Goal: Register for event/course

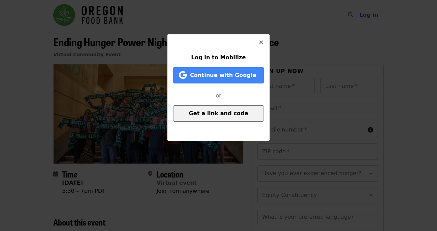
click at [210, 113] on span "Get a link and code" at bounding box center [218, 113] width 59 height 6
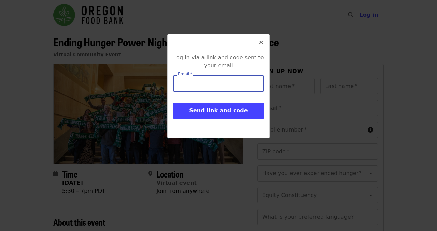
click at [209, 82] on input "Email   *" at bounding box center [218, 83] width 91 height 16
type input "**********"
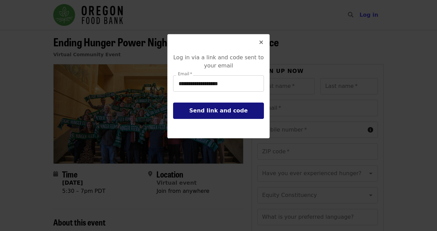
click at [209, 111] on span "Send link and code" at bounding box center [218, 111] width 58 height 6
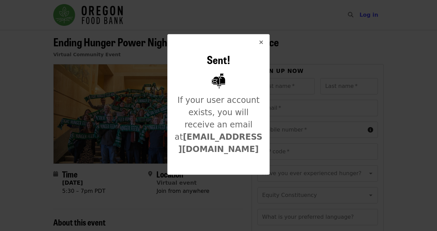
click at [263, 43] on icon "times icon" at bounding box center [261, 42] width 4 height 6
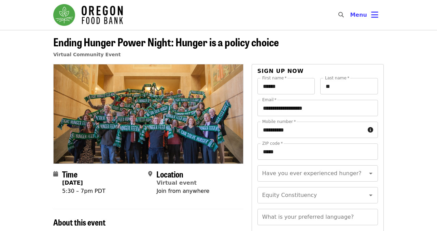
click at [264, 182] on div "Have you ever experienced hunger? Have you ever experienced hunger? Equity Cons…" at bounding box center [317, 199] width 121 height 66
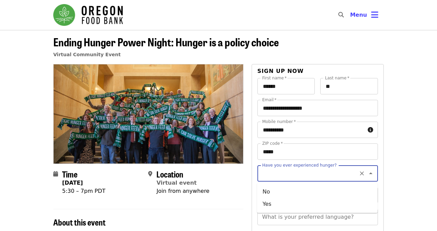
click at [265, 178] on input "Have you ever experienced hunger?" at bounding box center [309, 173] width 93 height 13
click at [266, 202] on li "Yes" at bounding box center [317, 204] width 121 height 12
type input "***"
click at [269, 203] on div "Equity Constituency" at bounding box center [317, 195] width 121 height 16
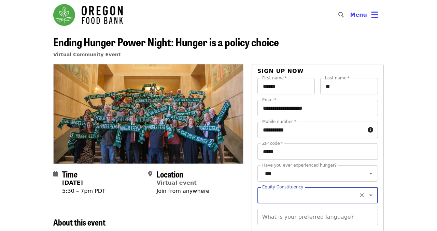
click at [368, 197] on icon "Open" at bounding box center [371, 196] width 8 height 8
click at [350, 178] on li "Yes" at bounding box center [317, 177] width 121 height 12
type input "***"
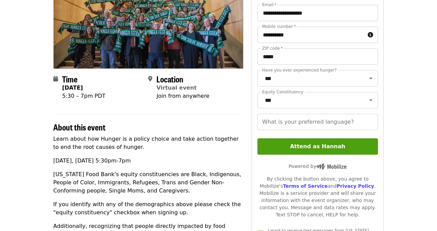
scroll to position [96, 0]
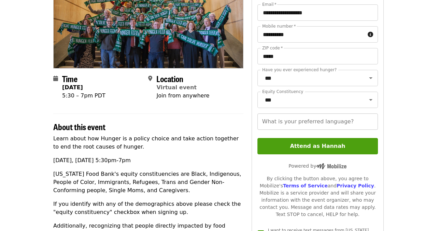
click at [343, 115] on input "What is your preferred language?" at bounding box center [317, 122] width 121 height 16
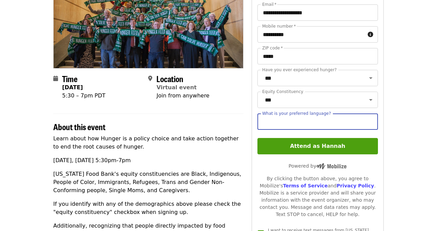
type input "*******"
click at [404, 115] on article "Ending Hunger Power Night: Hunger is a policy choice Virtual Community Event Ti…" at bounding box center [218, 189] width 437 height 510
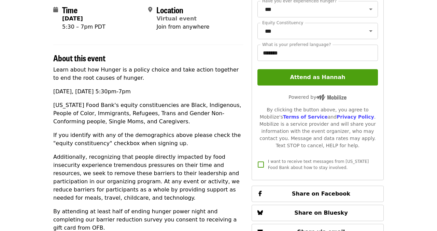
scroll to position [164, 0]
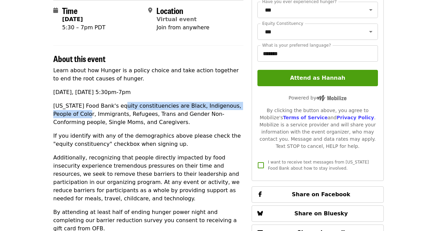
drag, startPoint x: 121, startPoint y: 106, endPoint x: 70, endPoint y: 113, distance: 50.7
click at [70, 113] on p "[US_STATE] Food Bank's equity constituencies are Black, Indigenous, People of C…" at bounding box center [148, 114] width 190 height 25
copy p "constituencies are Black, Indigenous, People of Color, I"
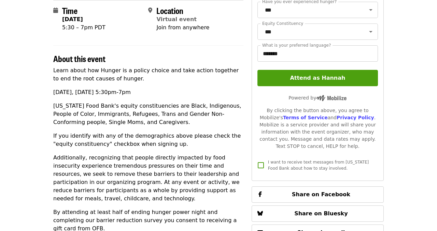
click at [165, 124] on p "[US_STATE] Food Bank's equity constituencies are Black, Indigenous, People of C…" at bounding box center [148, 114] width 190 height 25
drag, startPoint x: 168, startPoint y: 107, endPoint x: 67, endPoint y: 114, distance: 101.3
click at [67, 114] on p "[US_STATE] Food Bank's equity constituencies are Black, Indigenous, People of C…" at bounding box center [148, 114] width 190 height 25
copy p "Black, Indigenous, People of Color,"
drag, startPoint x: 171, startPoint y: 117, endPoint x: 230, endPoint y: 116, distance: 59.4
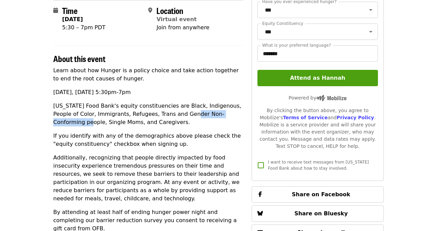
click at [230, 116] on p "[US_STATE] Food Bank's equity constituencies are Black, Indigenous, People of C…" at bounding box center [148, 114] width 190 height 25
copy p "Non-Conforming people"
